Goal: Information Seeking & Learning: Learn about a topic

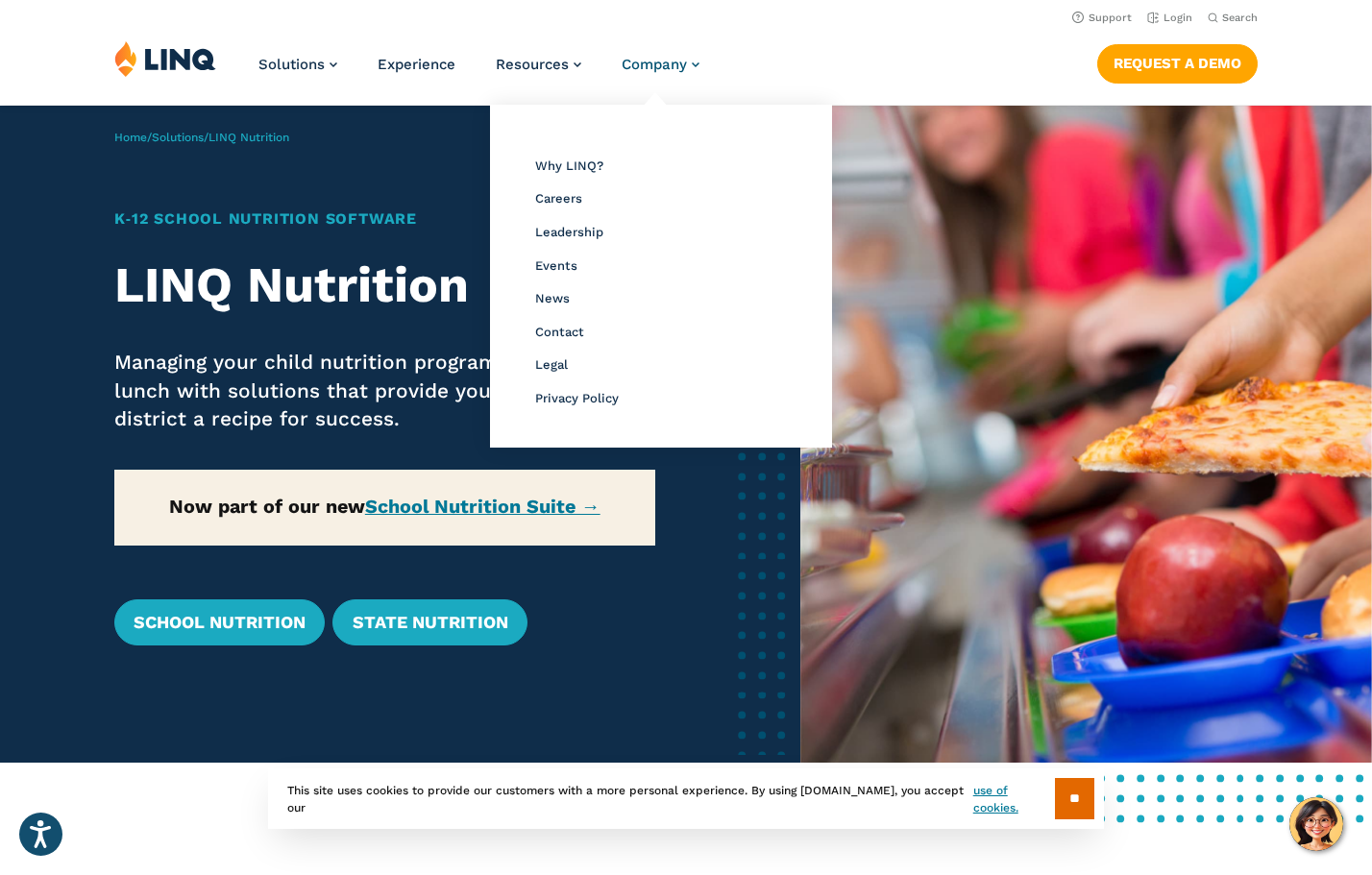
click at [621, 64] on span "Company" at bounding box center [654, 64] width 65 height 18
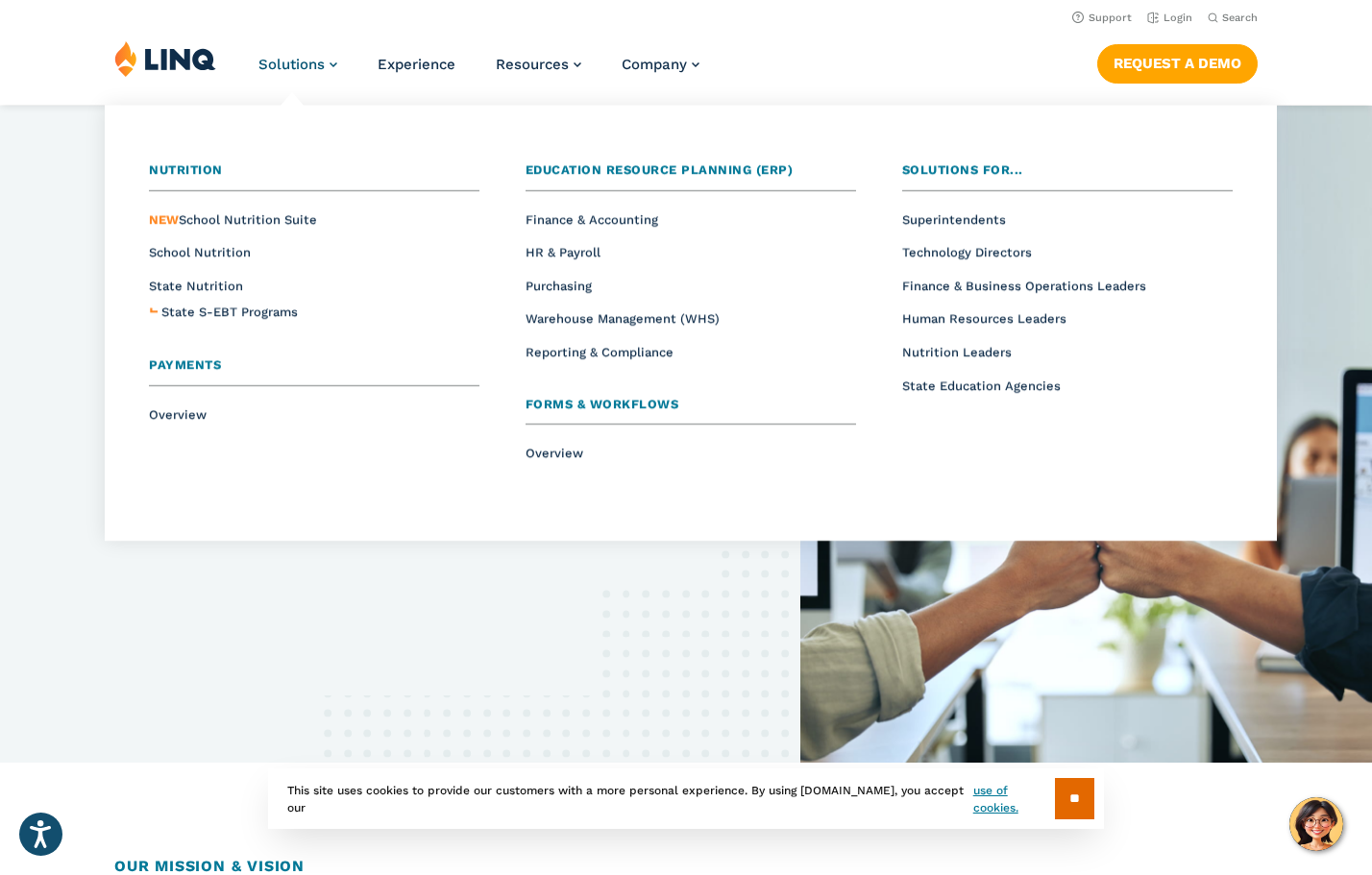
click at [301, 62] on span "Solutions" at bounding box center [291, 64] width 66 height 18
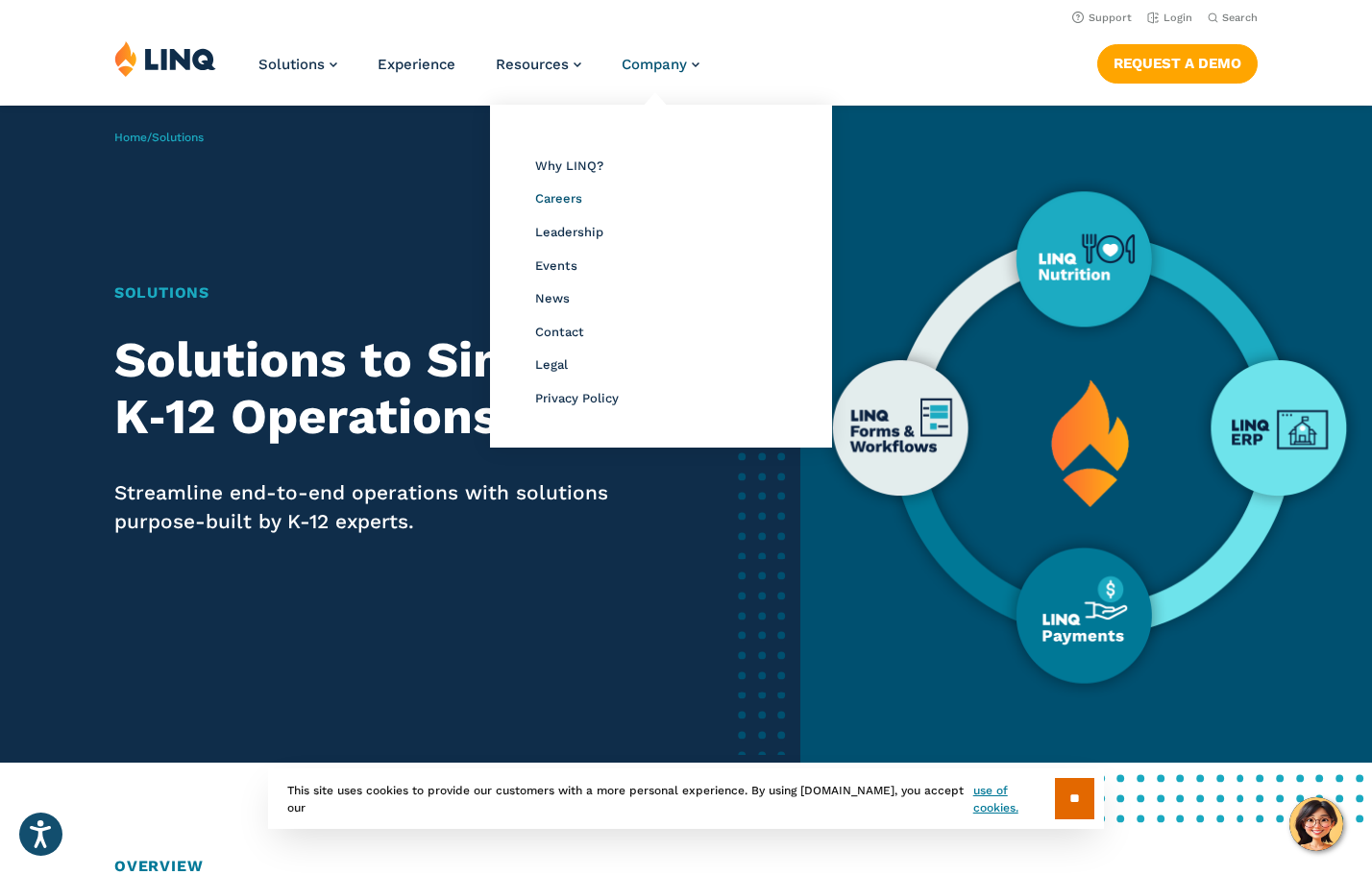
click at [565, 194] on span "Careers" at bounding box center [559, 199] width 47 height 15
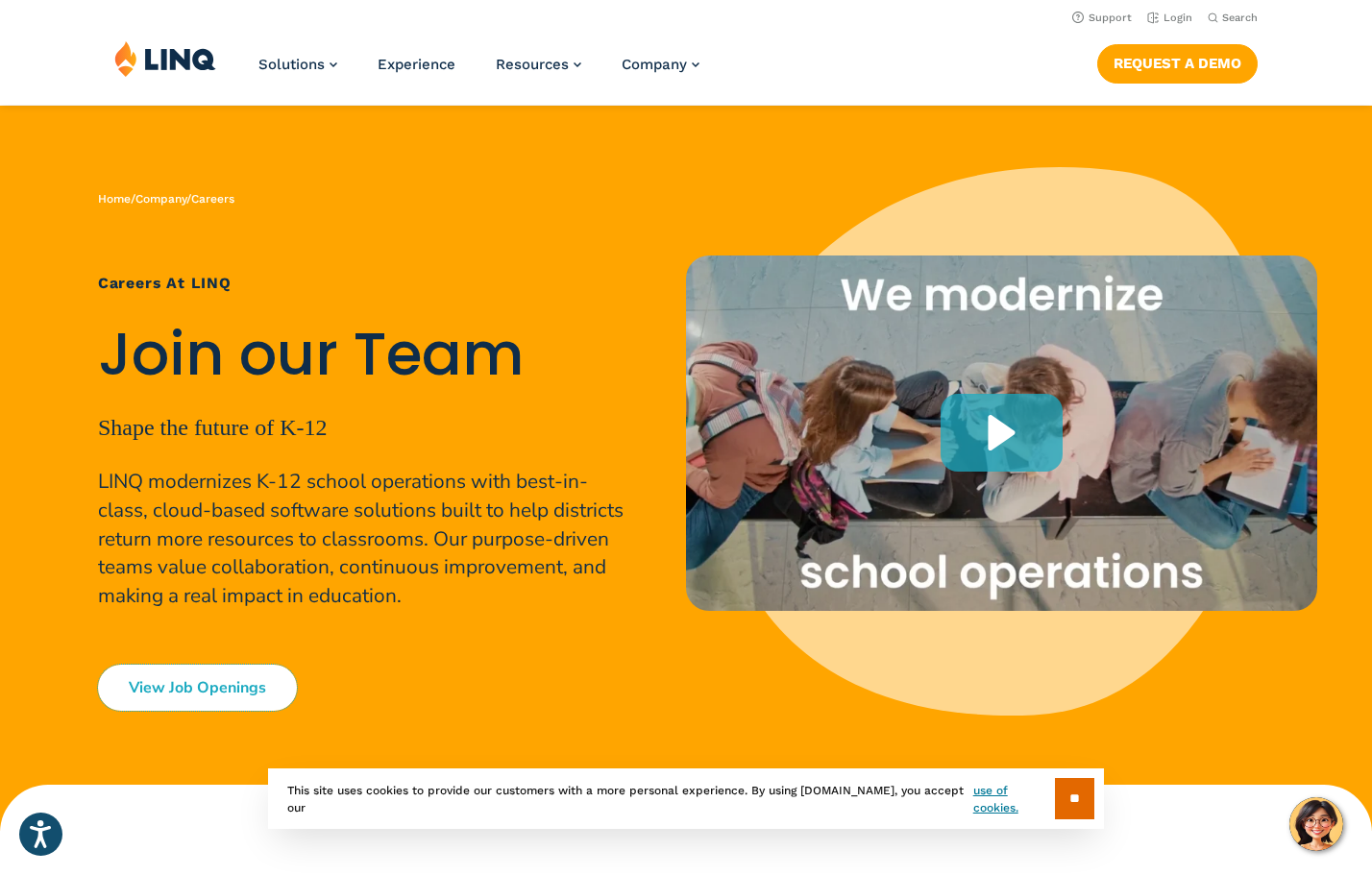
drag, startPoint x: 210, startPoint y: 692, endPoint x: 53, endPoint y: 95, distance: 617.3
click at [210, 693] on link "View Job Openings" at bounding box center [197, 687] width 199 height 46
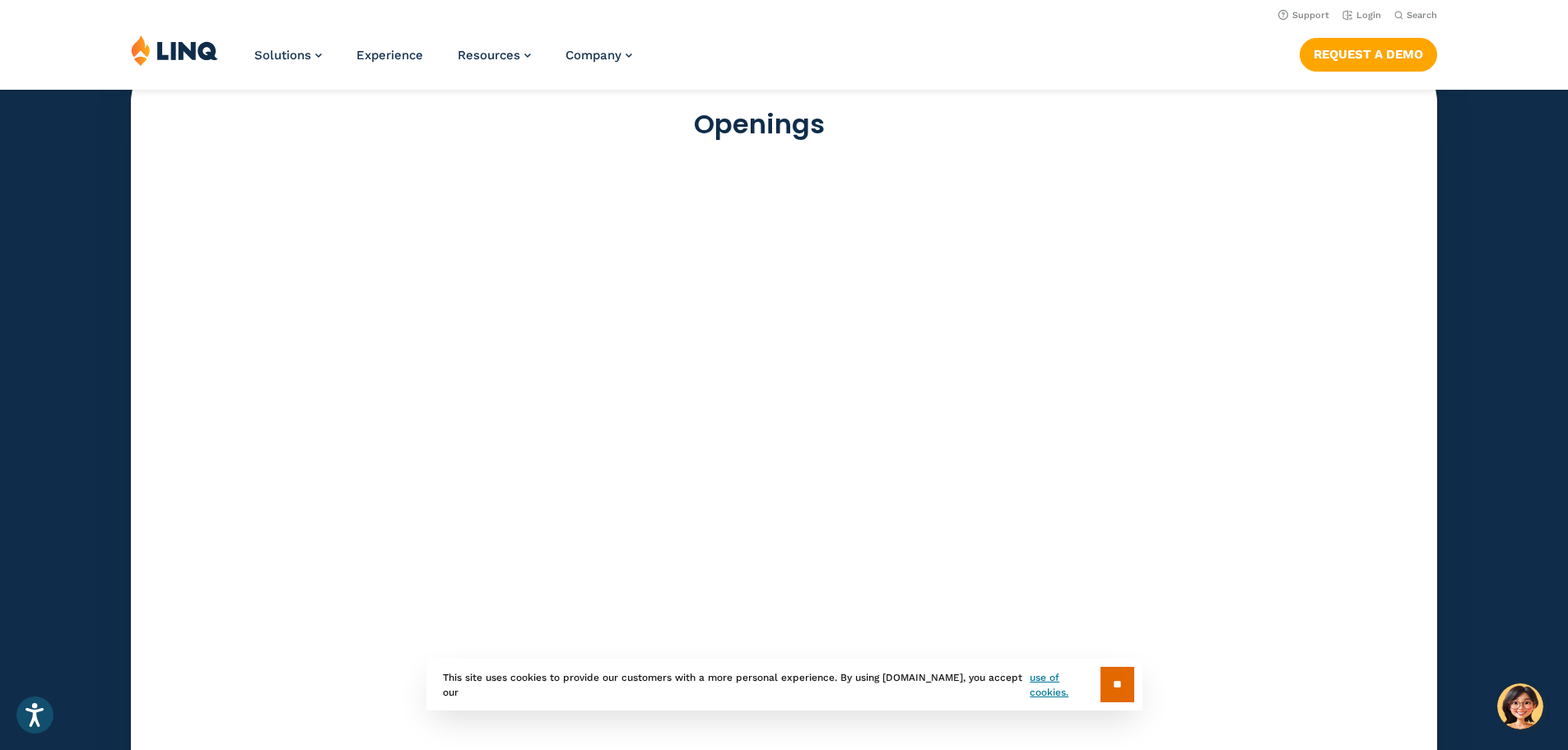
scroll to position [4498, 0]
